Goal: Task Accomplishment & Management: Use online tool/utility

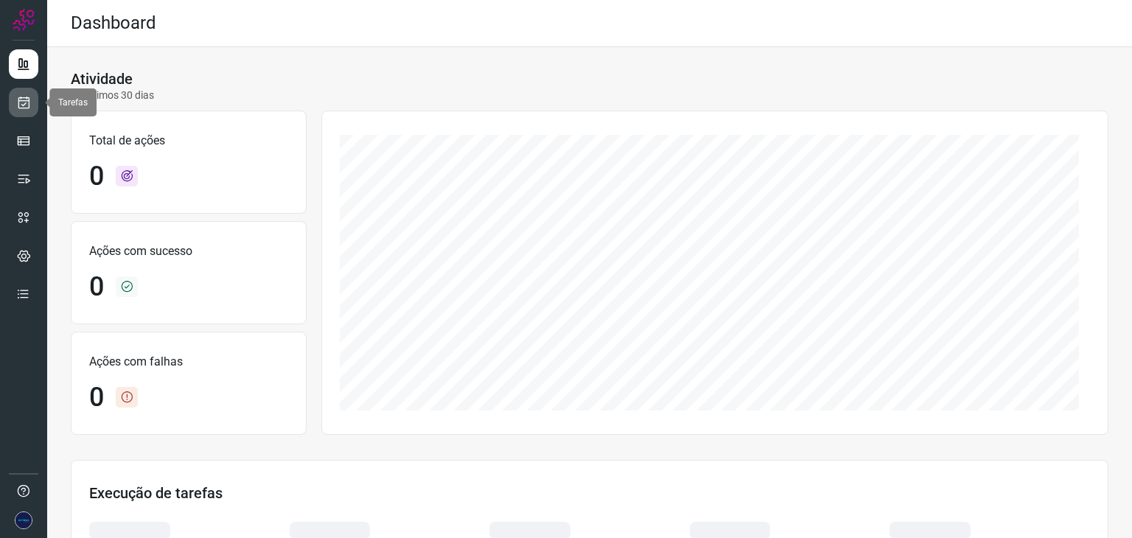
click at [22, 103] on icon at bounding box center [23, 102] width 15 height 15
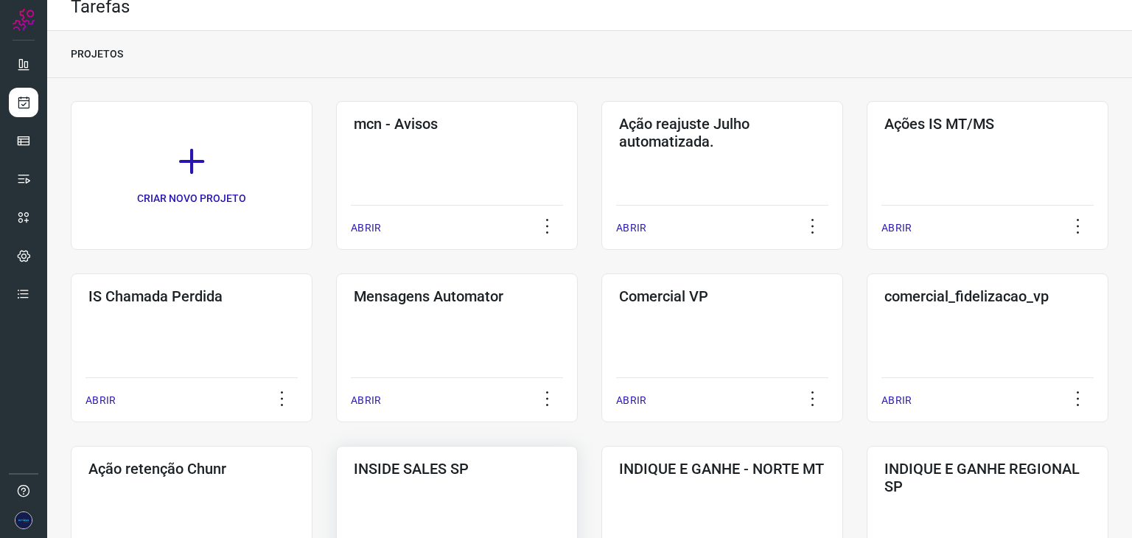
scroll to position [147, 0]
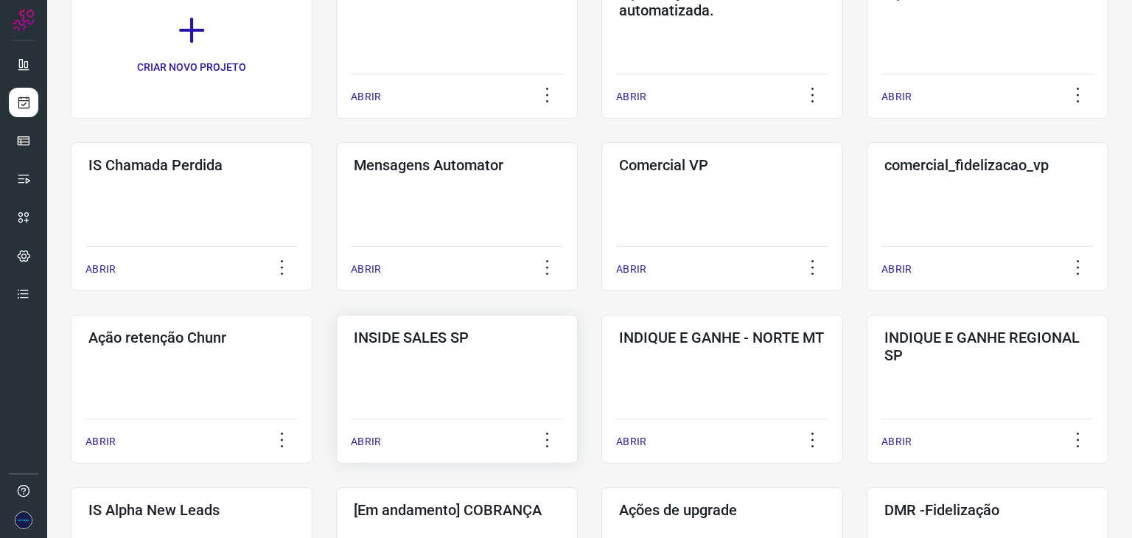
click at [364, 435] on p "ABRIR" at bounding box center [366, 441] width 30 height 15
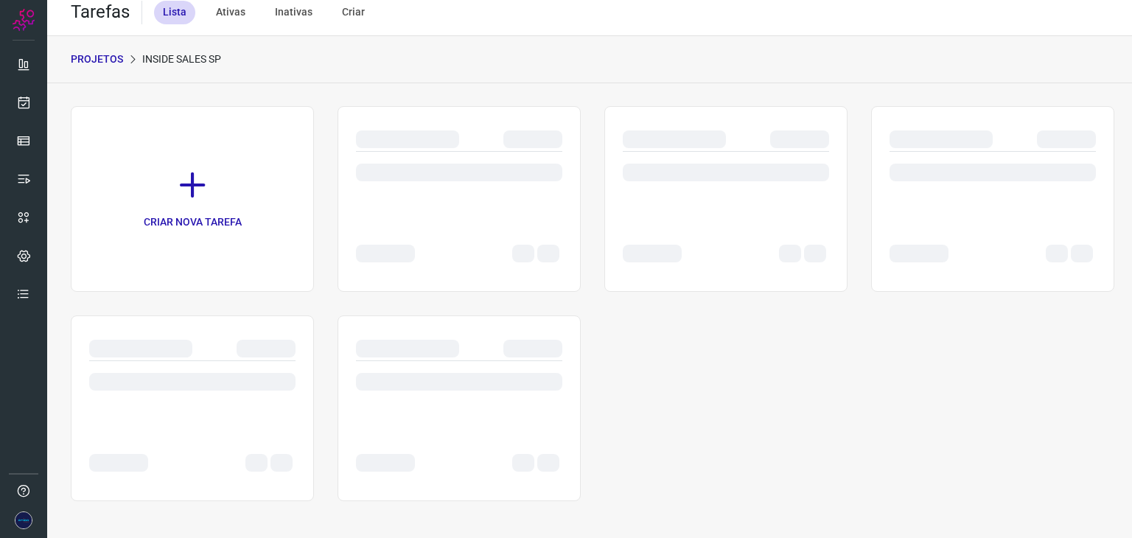
scroll to position [11, 0]
